Goal: Task Accomplishment & Management: Manage account settings

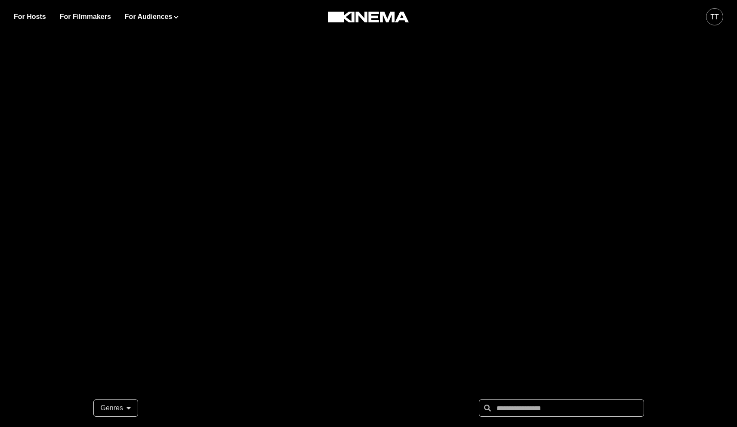
click at [709, 18] on div "tt" at bounding box center [714, 16] width 17 height 17
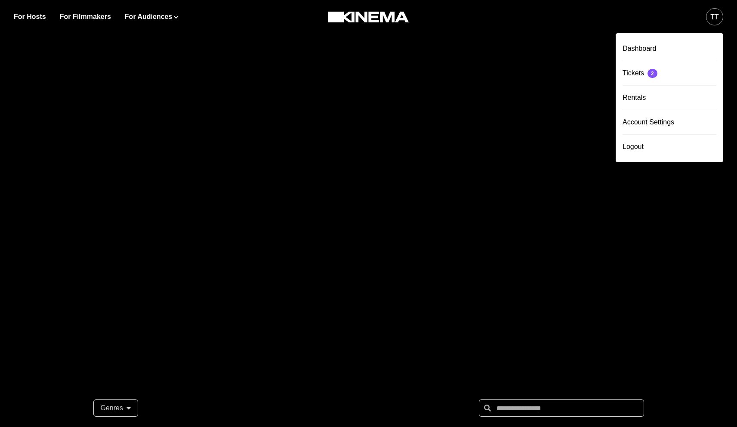
click at [472, 54] on div at bounding box center [368, 172] width 737 height 344
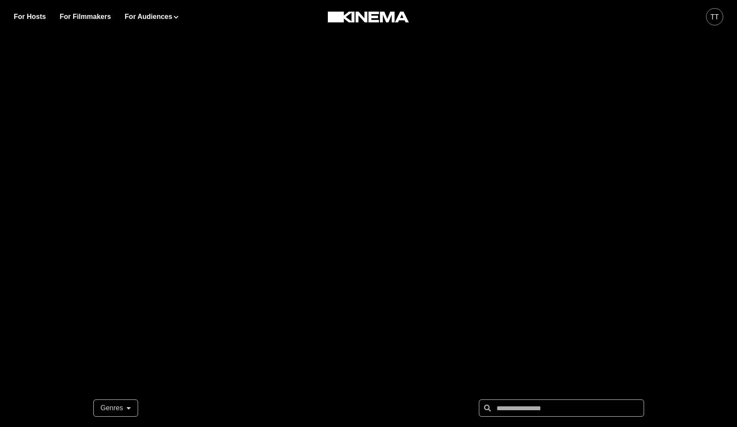
click at [709, 15] on div "tt" at bounding box center [714, 16] width 17 height 17
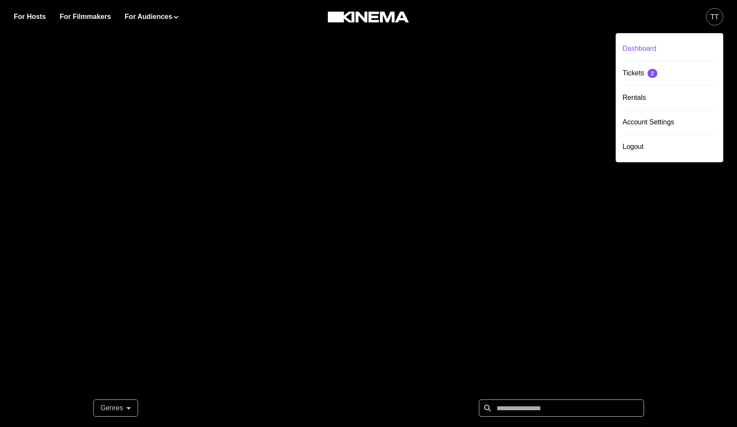
click at [649, 46] on div "Dashboard" at bounding box center [669, 49] width 94 height 24
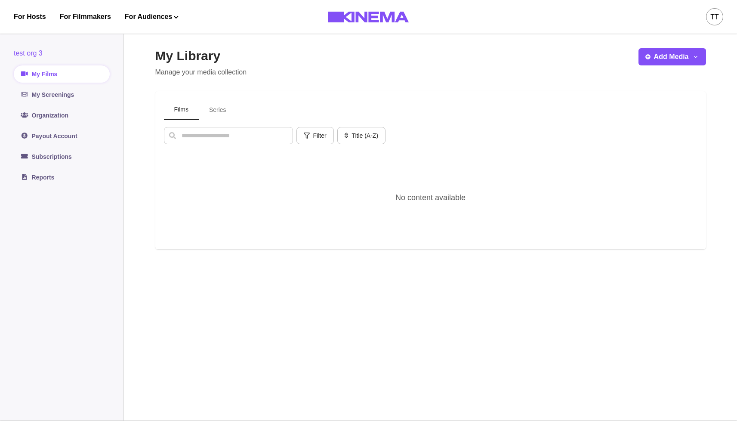
click at [714, 15] on div "tt" at bounding box center [714, 17] width 9 height 10
click at [657, 146] on div "Logout" at bounding box center [669, 147] width 94 height 24
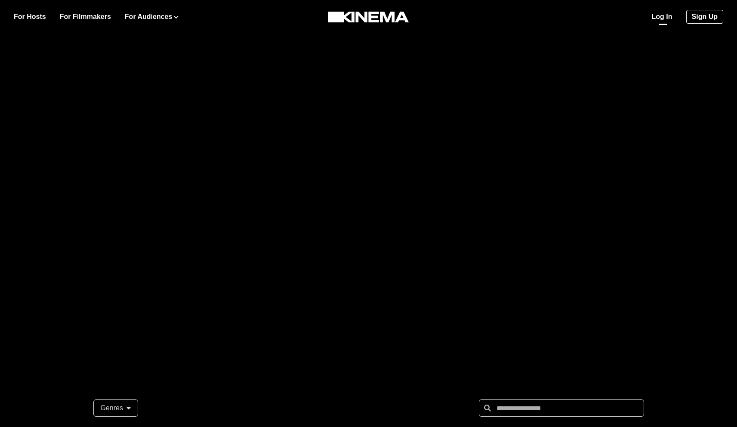
click at [659, 18] on link "Log In" at bounding box center [661, 17] width 21 height 10
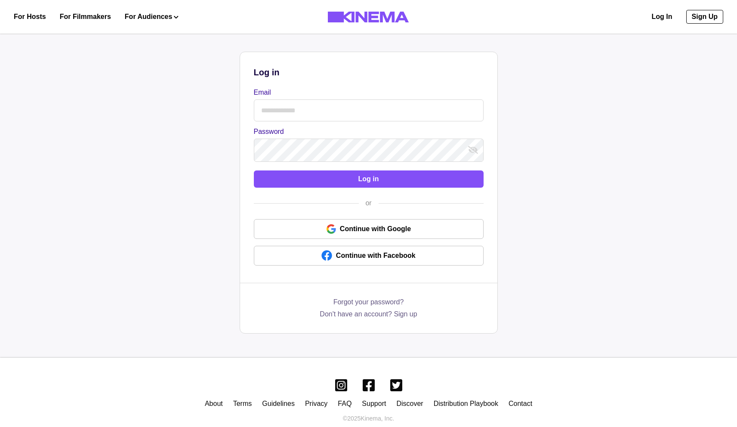
click at [341, 116] on input "Email" at bounding box center [369, 110] width 230 height 22
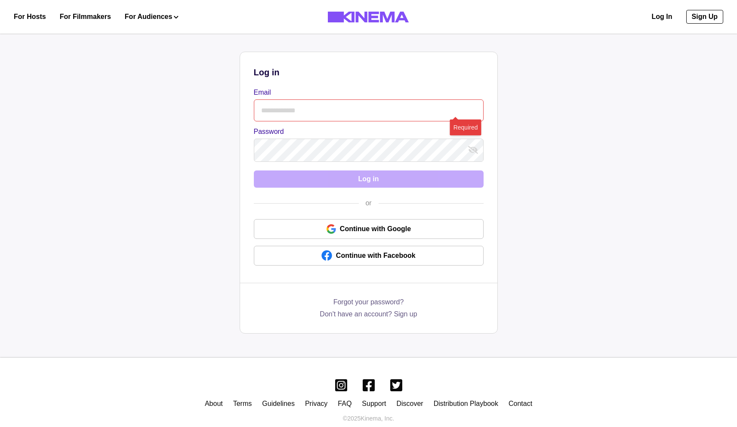
type input "**********"
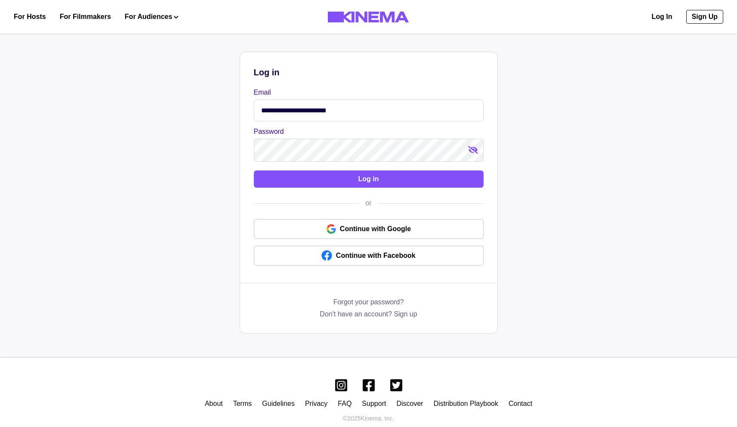
click at [476, 152] on icon "show password" at bounding box center [473, 150] width 10 height 8
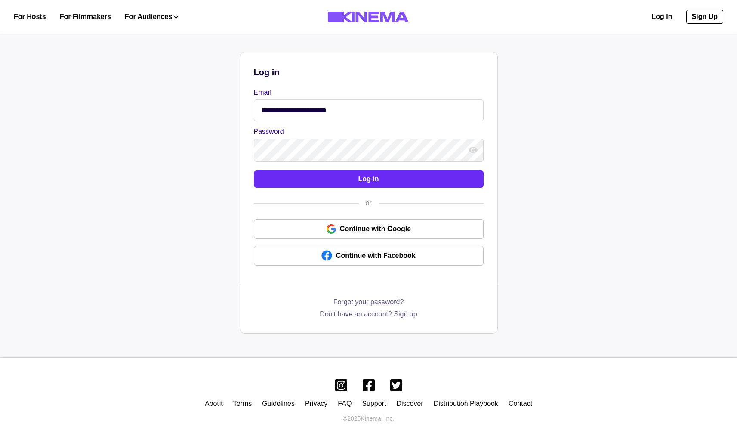
click at [381, 183] on button "Log in" at bounding box center [369, 178] width 230 height 17
